Goal: Task Accomplishment & Management: Manage account settings

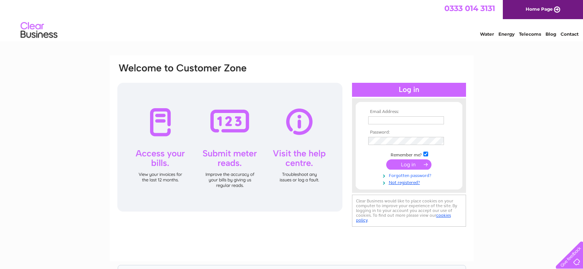
type input "sales@chellsbuildingsupplies.co.uk"
click at [401, 171] on link "Forgotten password?" at bounding box center [410, 174] width 84 height 7
click at [410, 163] on input "submit" at bounding box center [408, 164] width 45 height 10
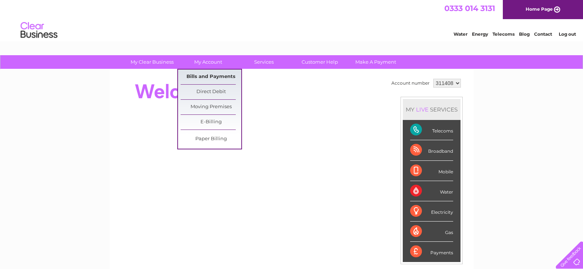
click at [220, 79] on link "Bills and Payments" at bounding box center [211, 77] width 61 height 15
click at [202, 75] on link "Bills and Payments" at bounding box center [211, 77] width 61 height 15
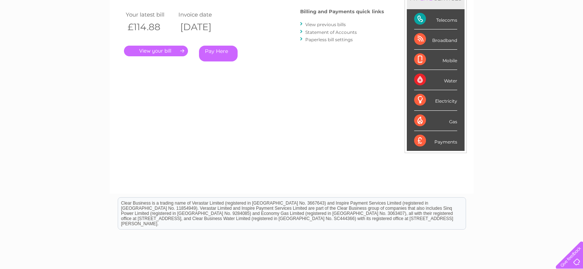
scroll to position [28, 0]
